Goal: Task Accomplishment & Management: Use online tool/utility

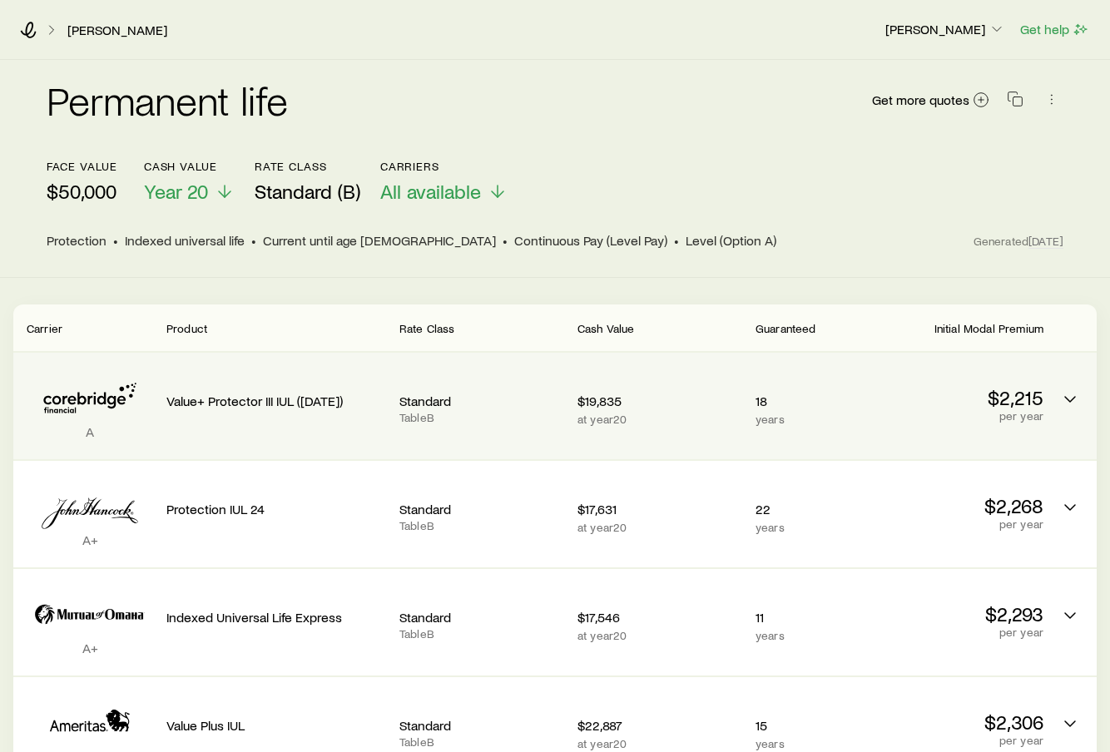
click at [1051, 390] on div "A Value+ Protector III IUL ([DATE]) Standard Table B $19,835 at year 20 18 year…" at bounding box center [555, 406] width 1084 height 107
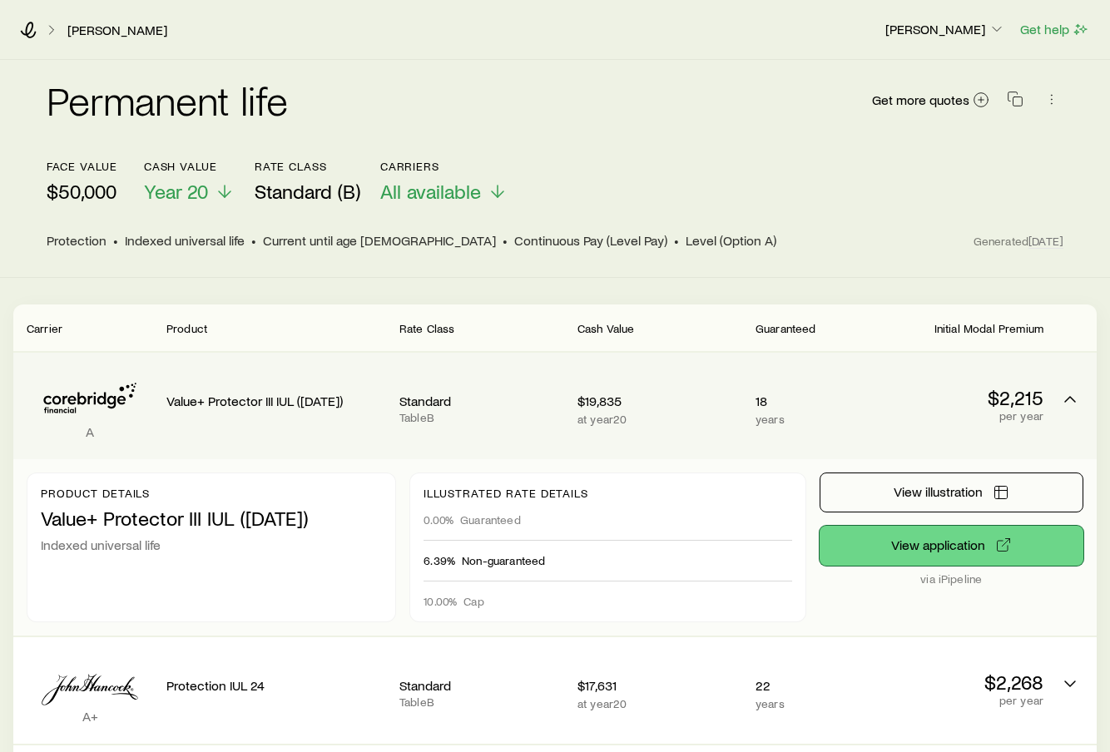
click at [1005, 545] on icon "via iPipeline" at bounding box center [1003, 545] width 17 height 17
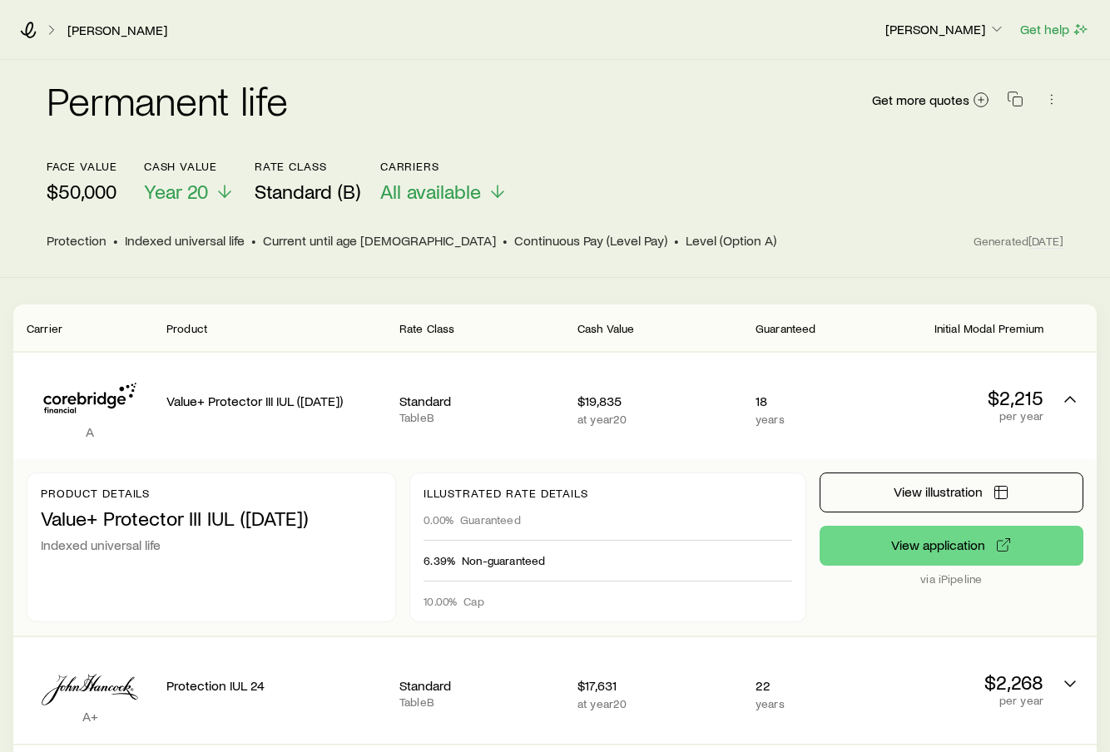
click at [980, 22] on p "[PERSON_NAME]" at bounding box center [946, 29] width 120 height 17
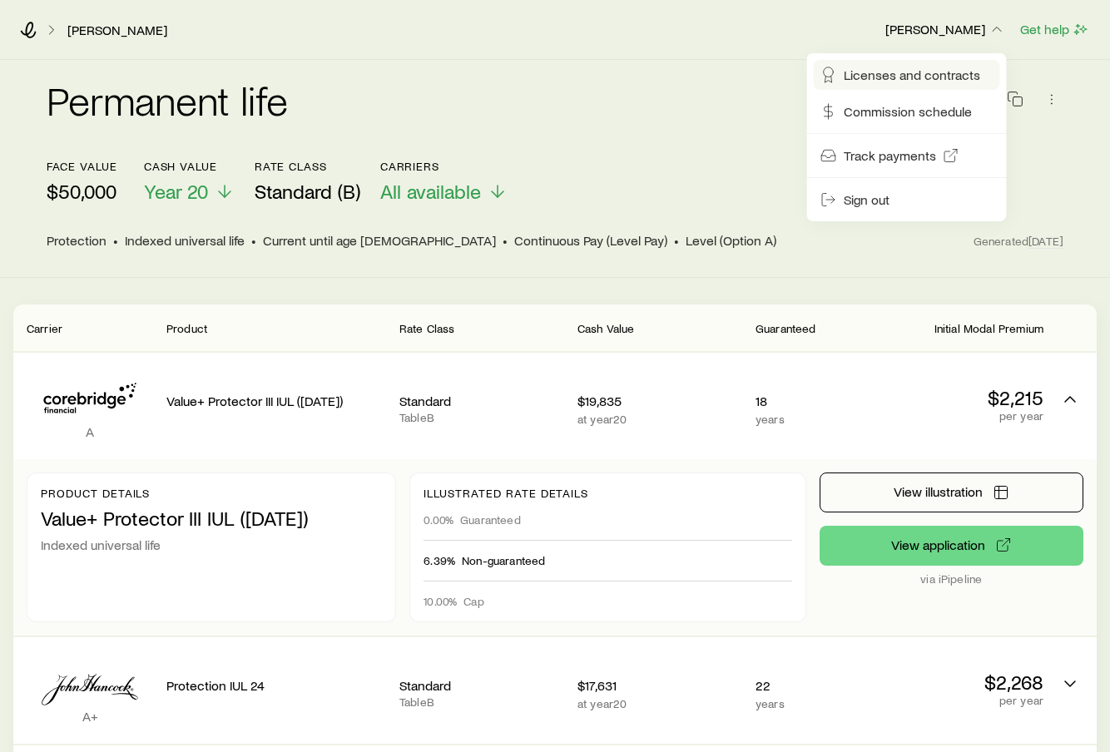
click at [951, 75] on span "Licenses and contracts" at bounding box center [912, 75] width 136 height 17
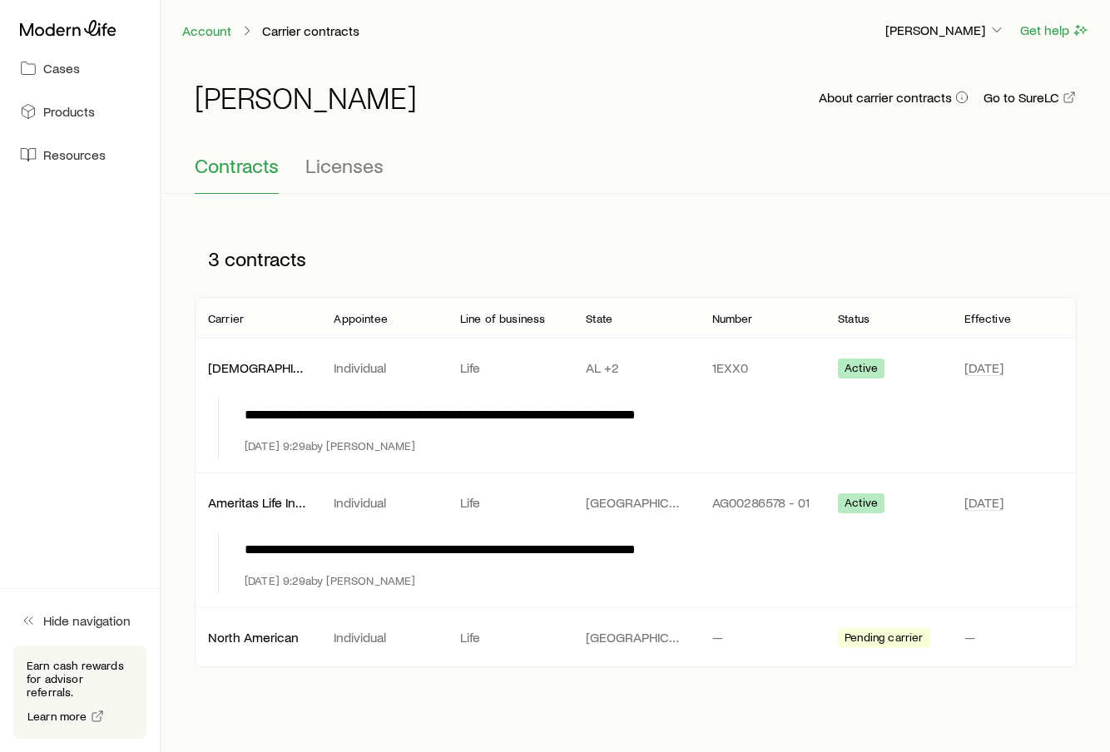
click at [990, 36] on icon "button" at bounding box center [997, 30] width 17 height 17
click at [1057, 90] on link "Go to SureLC" at bounding box center [1030, 98] width 94 height 16
